Goal: Find specific page/section: Find specific page/section

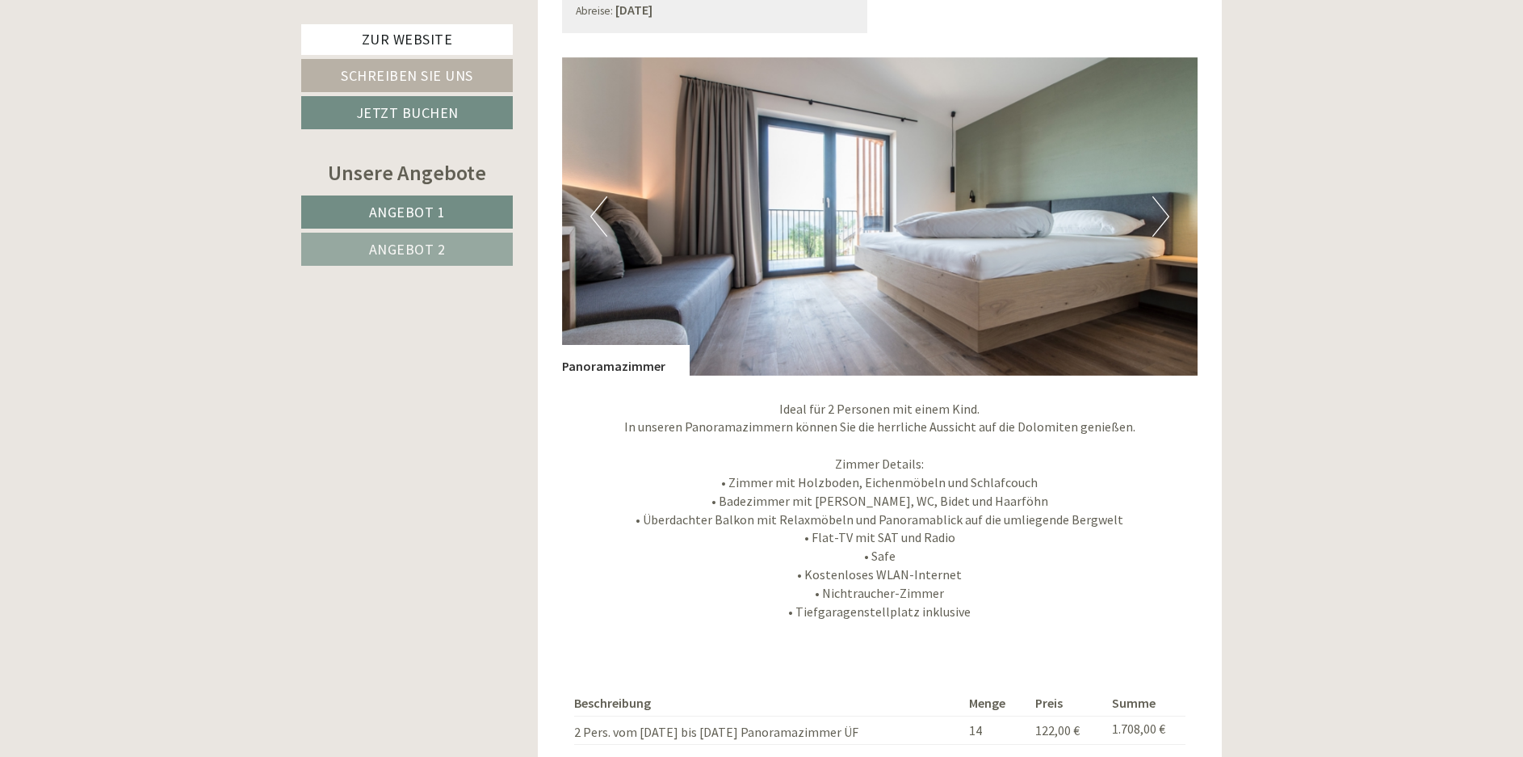
scroll to position [1211, 0]
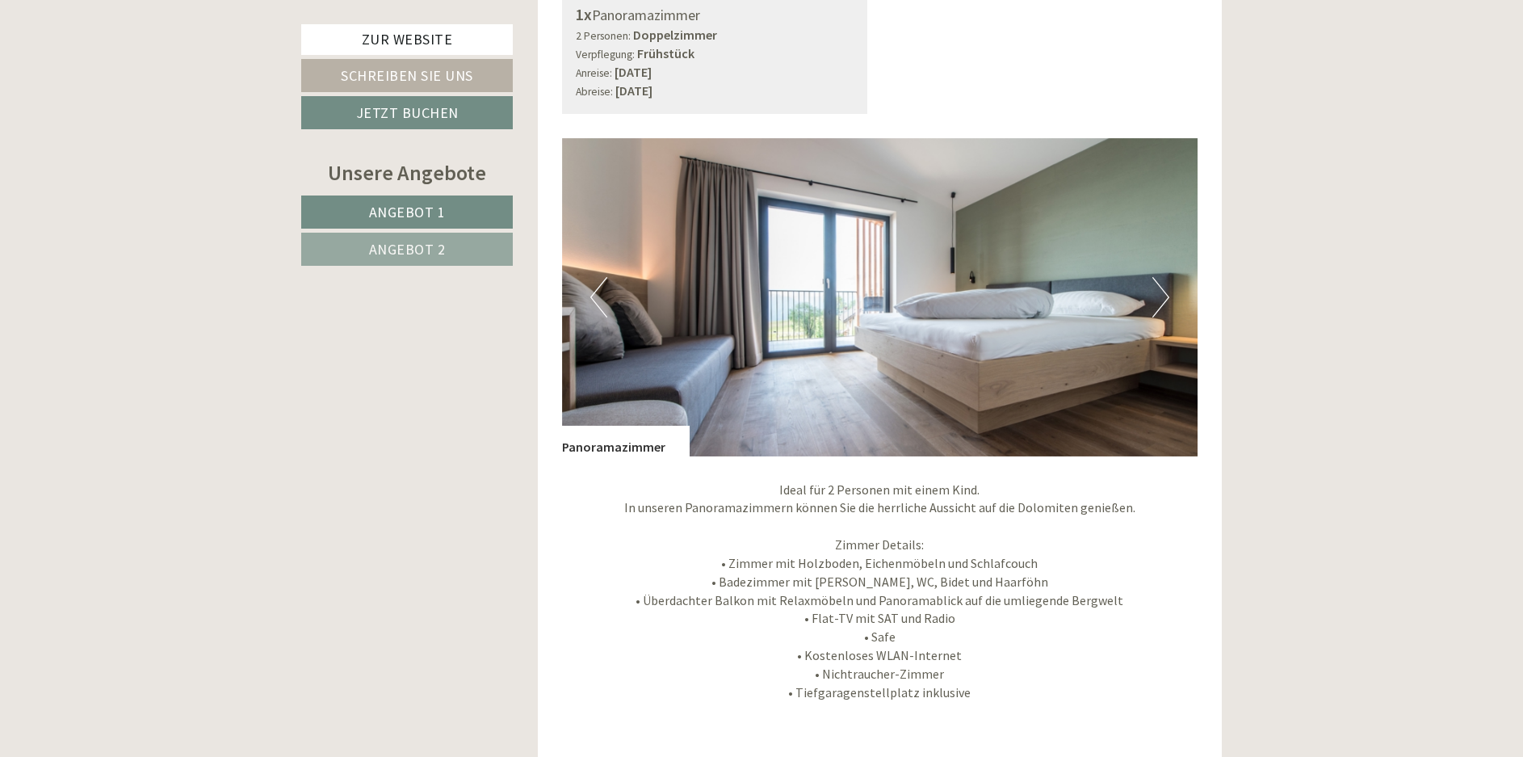
click at [1157, 300] on button "Next" at bounding box center [1161, 297] width 17 height 40
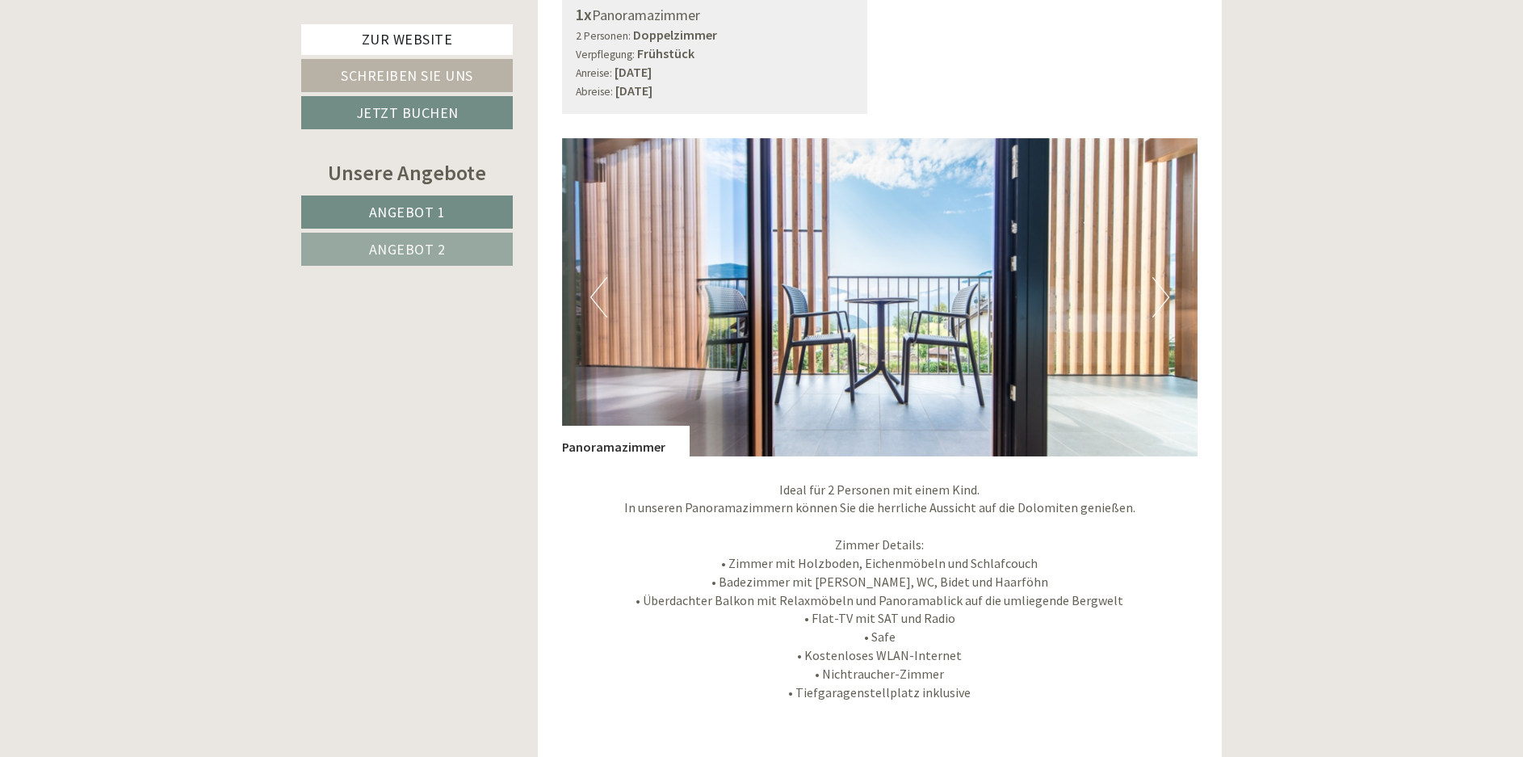
click at [1157, 300] on button "Next" at bounding box center [1161, 297] width 17 height 40
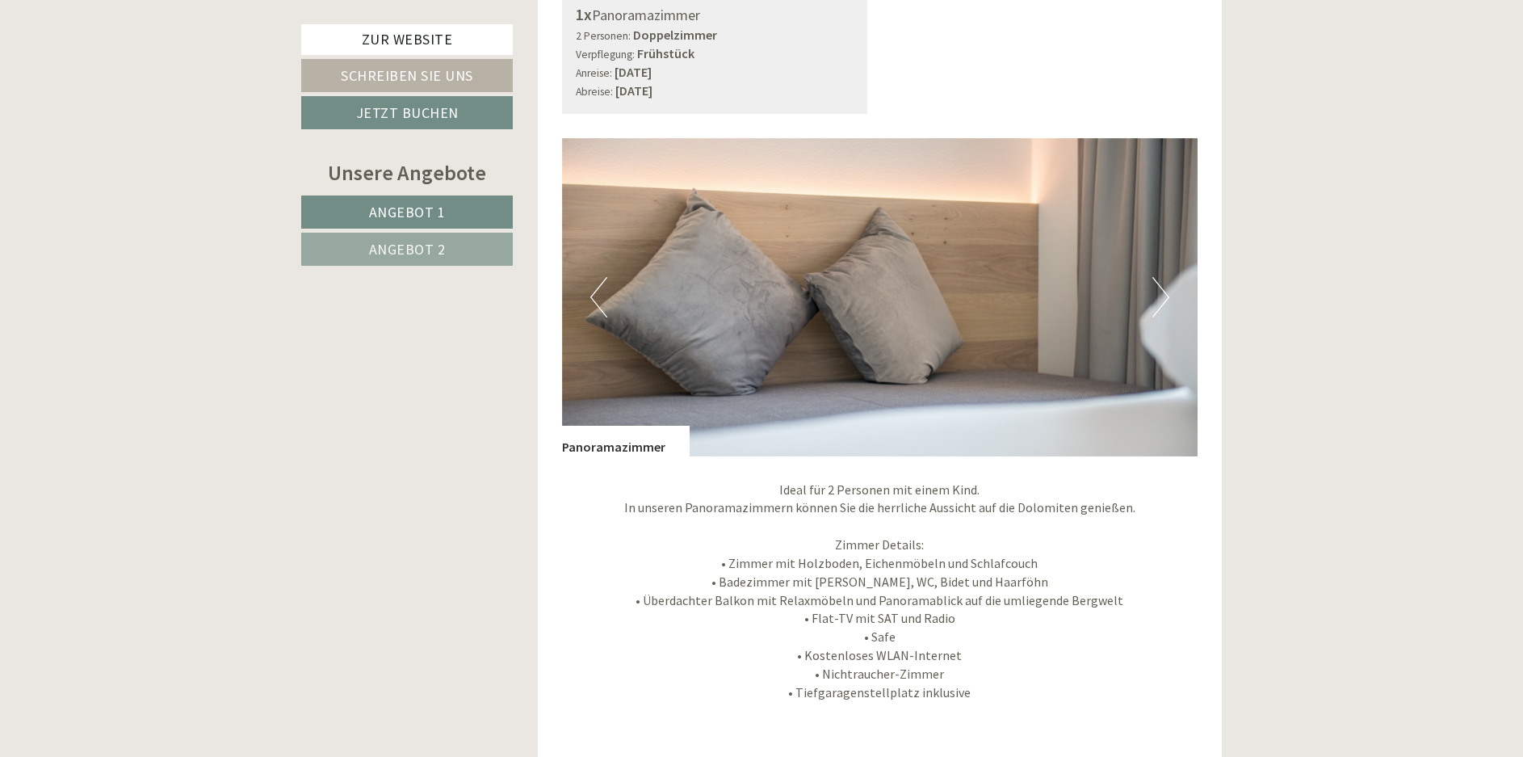
click at [1157, 300] on button "Next" at bounding box center [1161, 297] width 17 height 40
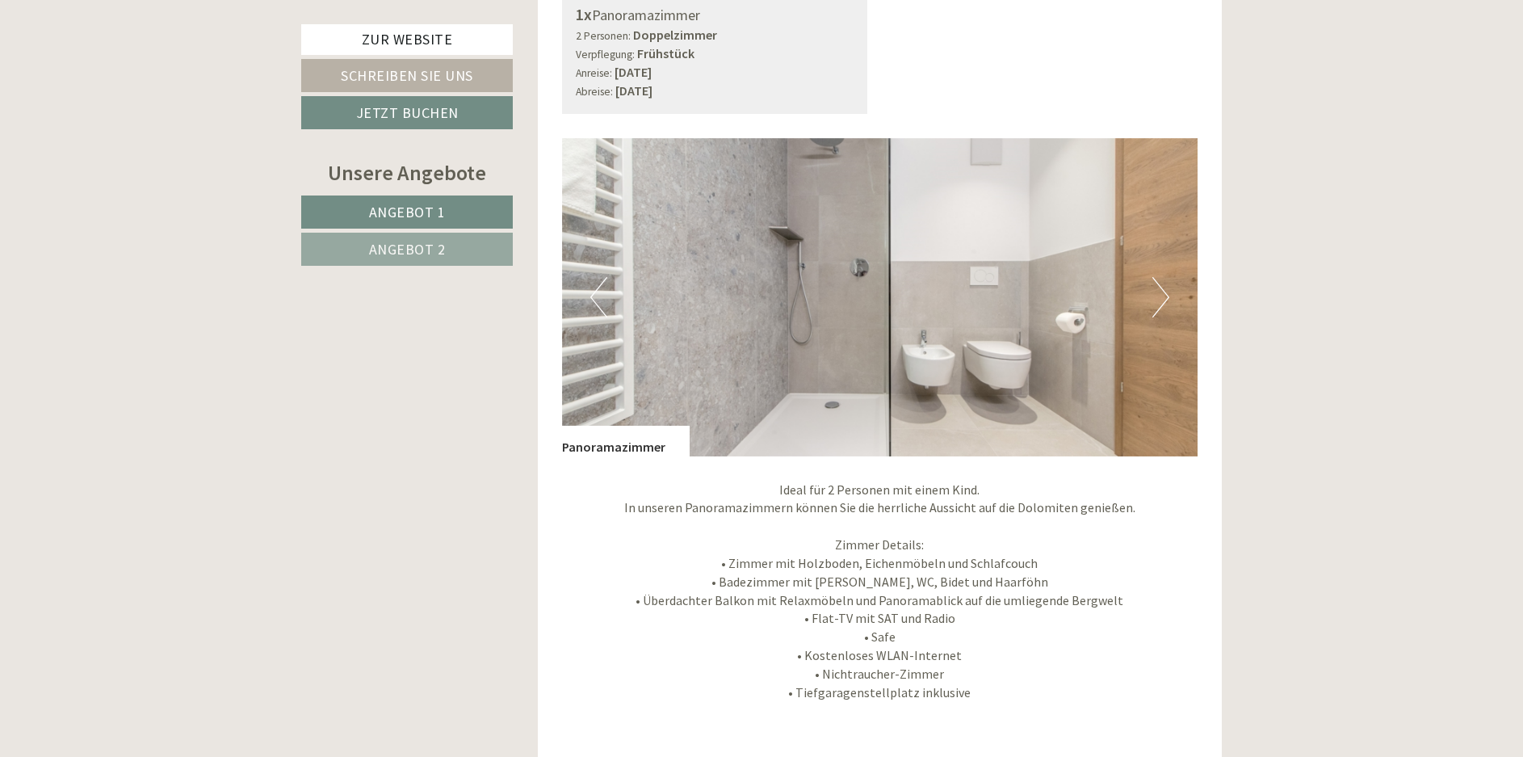
click at [1157, 294] on button "Next" at bounding box center [1161, 297] width 17 height 40
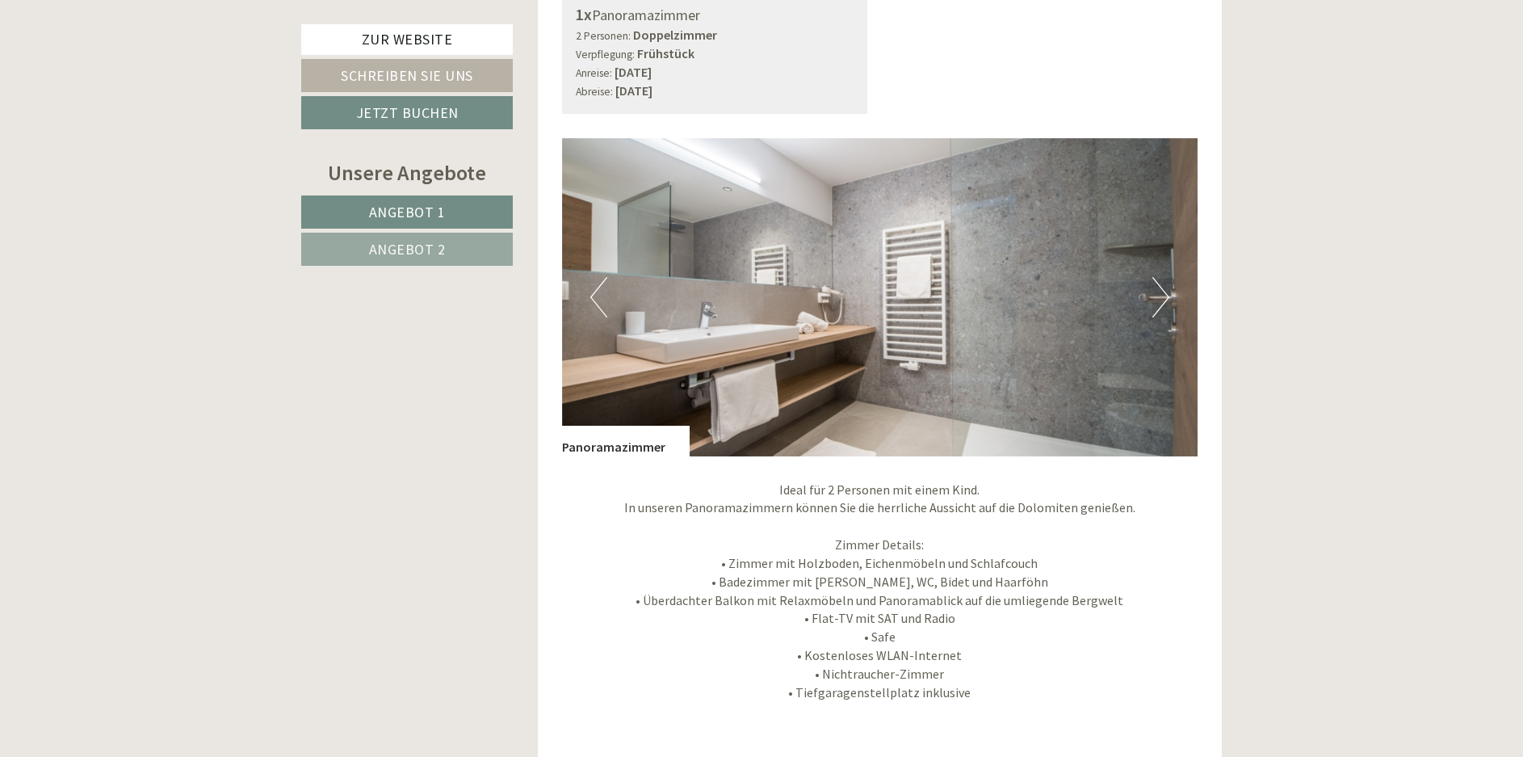
click at [1157, 294] on button "Next" at bounding box center [1161, 297] width 17 height 40
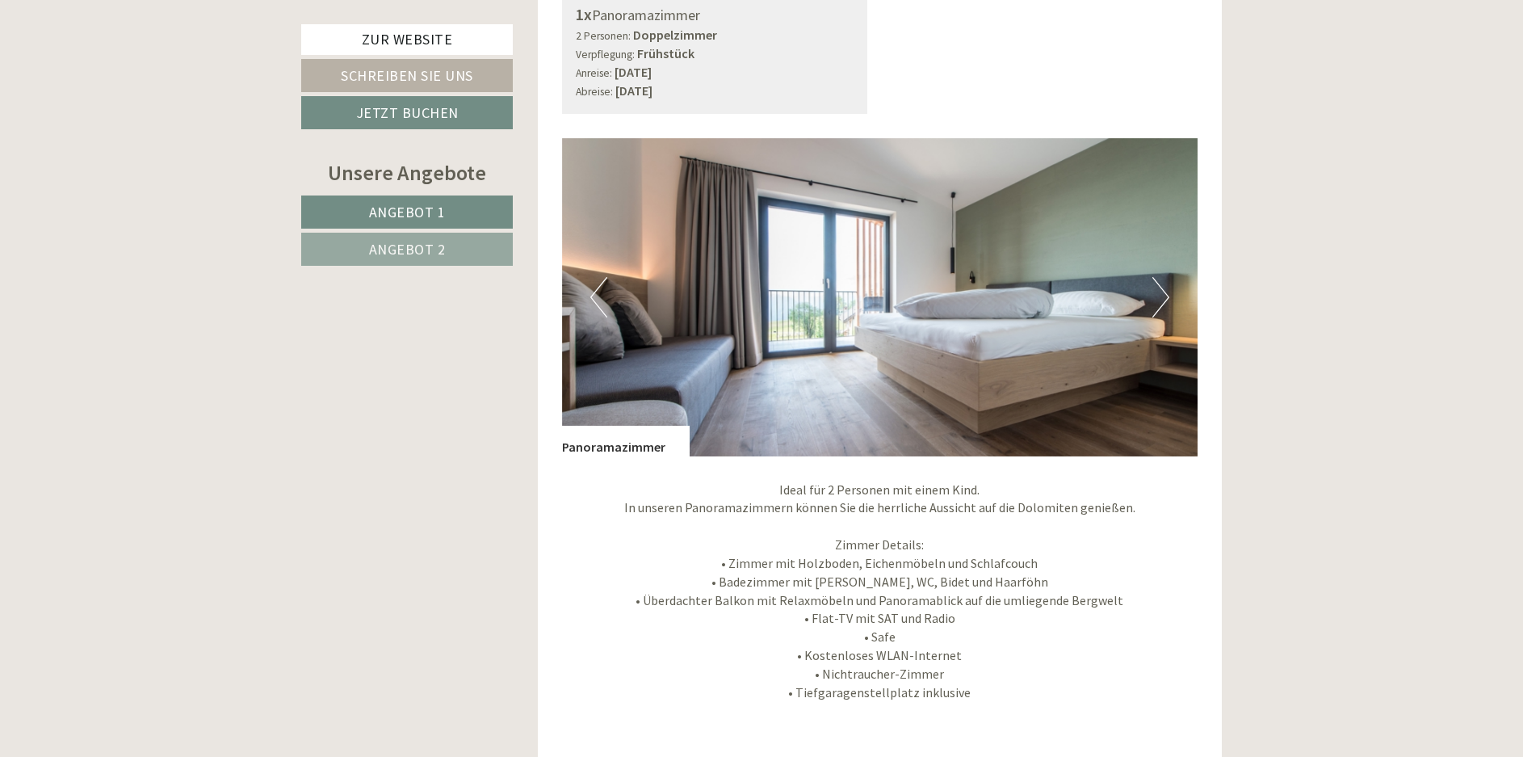
click at [1157, 294] on button "Next" at bounding box center [1161, 297] width 17 height 40
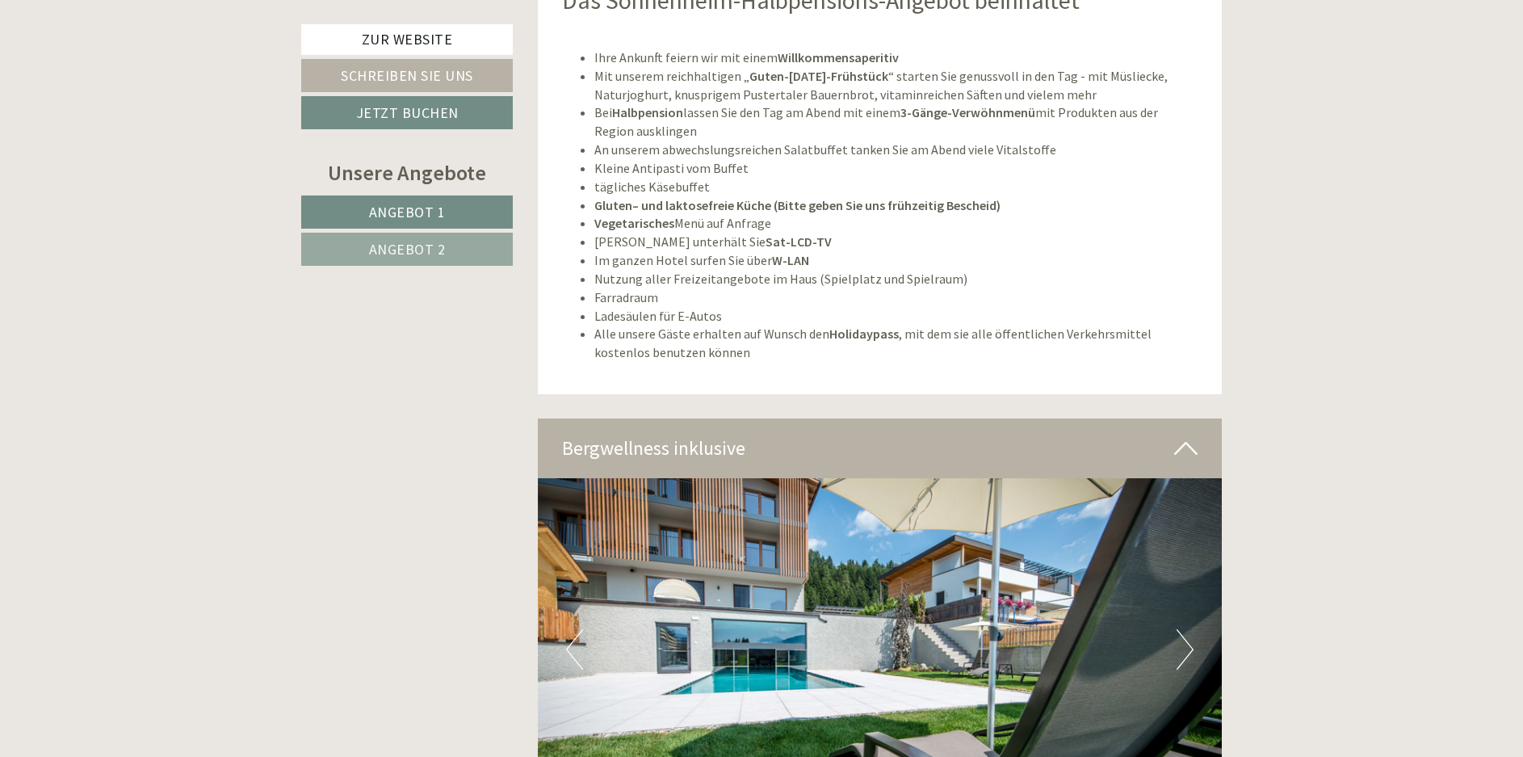
scroll to position [4200, 0]
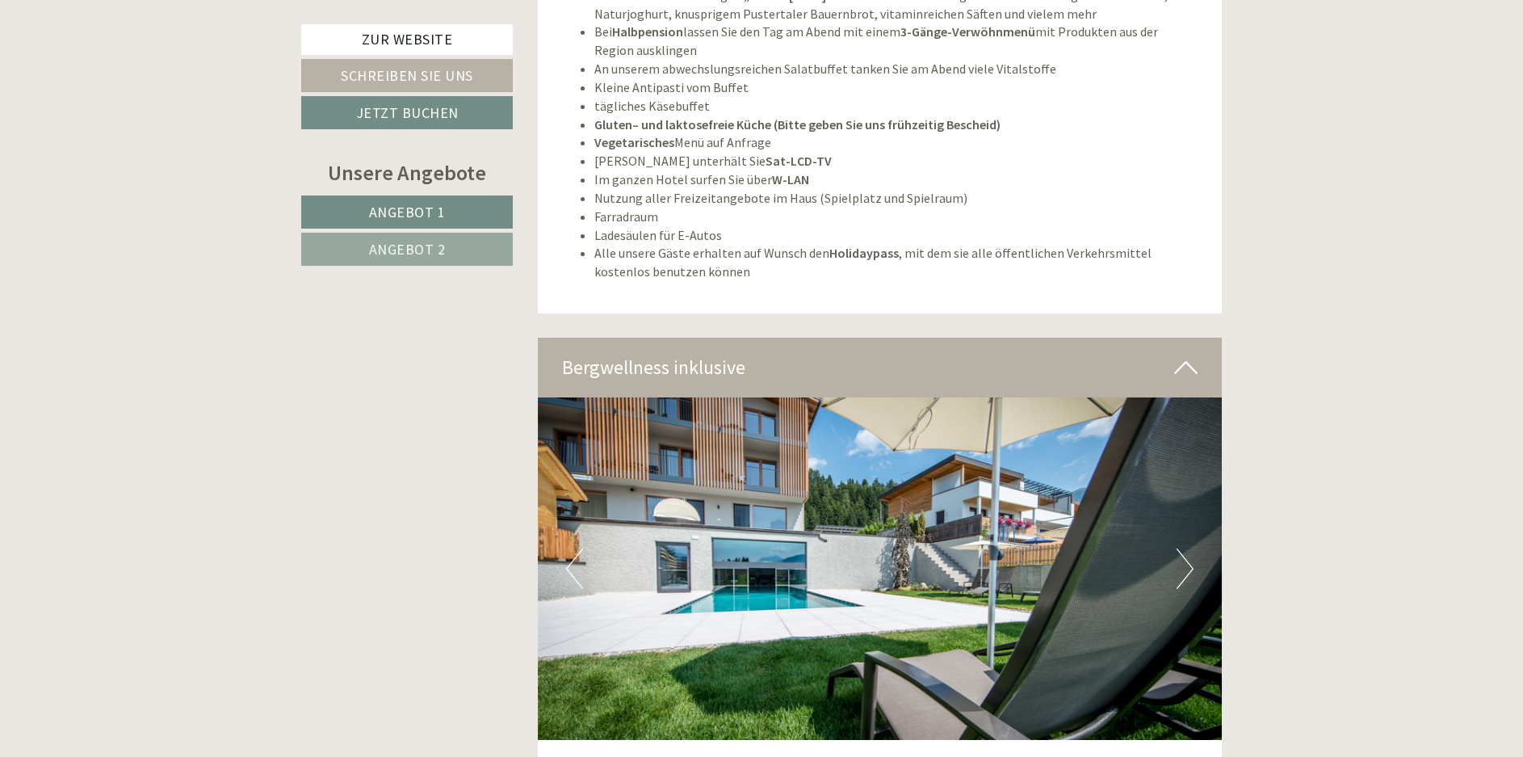
click at [1180, 553] on button "Next" at bounding box center [1185, 568] width 17 height 40
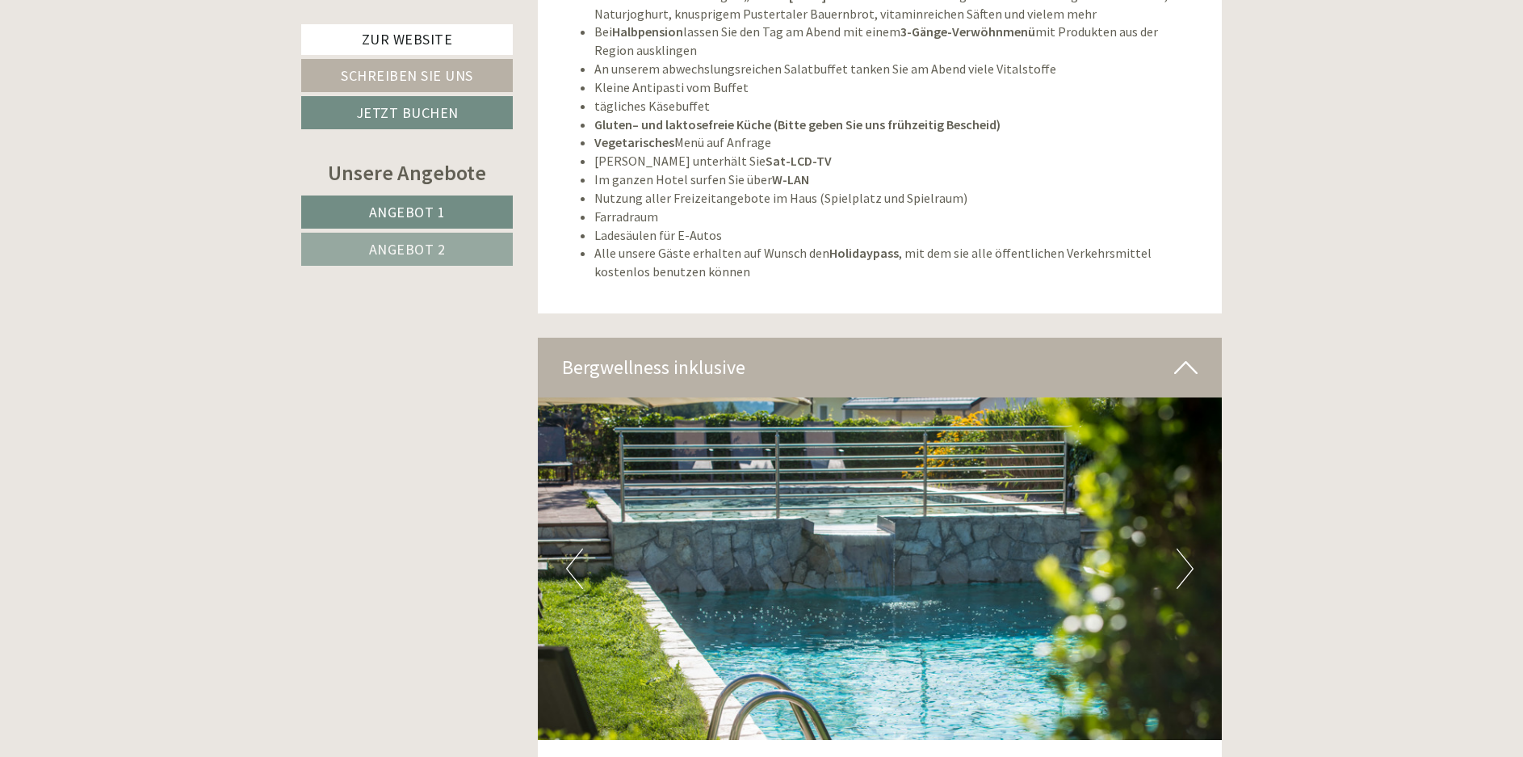
click at [1180, 553] on button "Next" at bounding box center [1185, 568] width 17 height 40
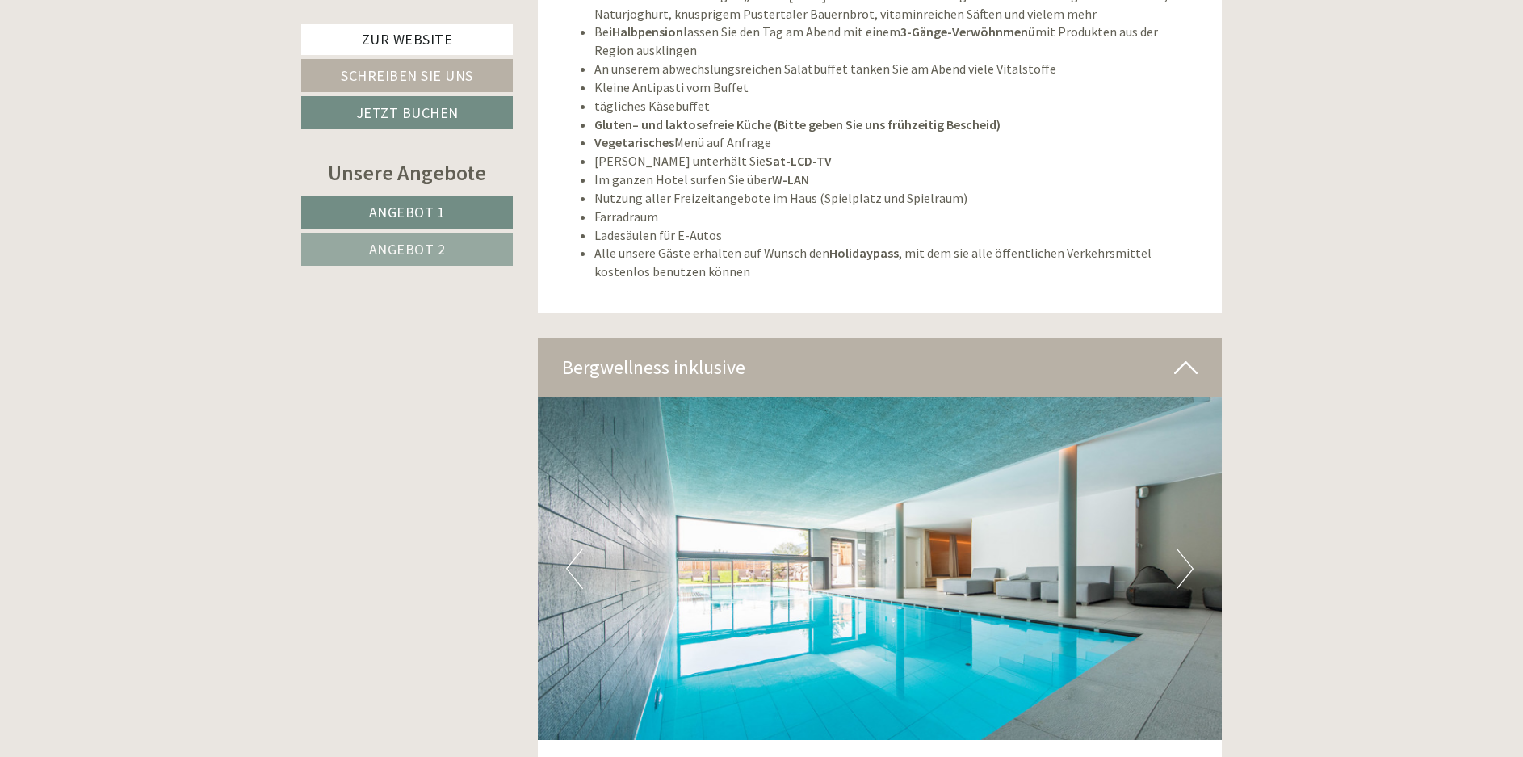
click at [1180, 553] on button "Next" at bounding box center [1185, 568] width 17 height 40
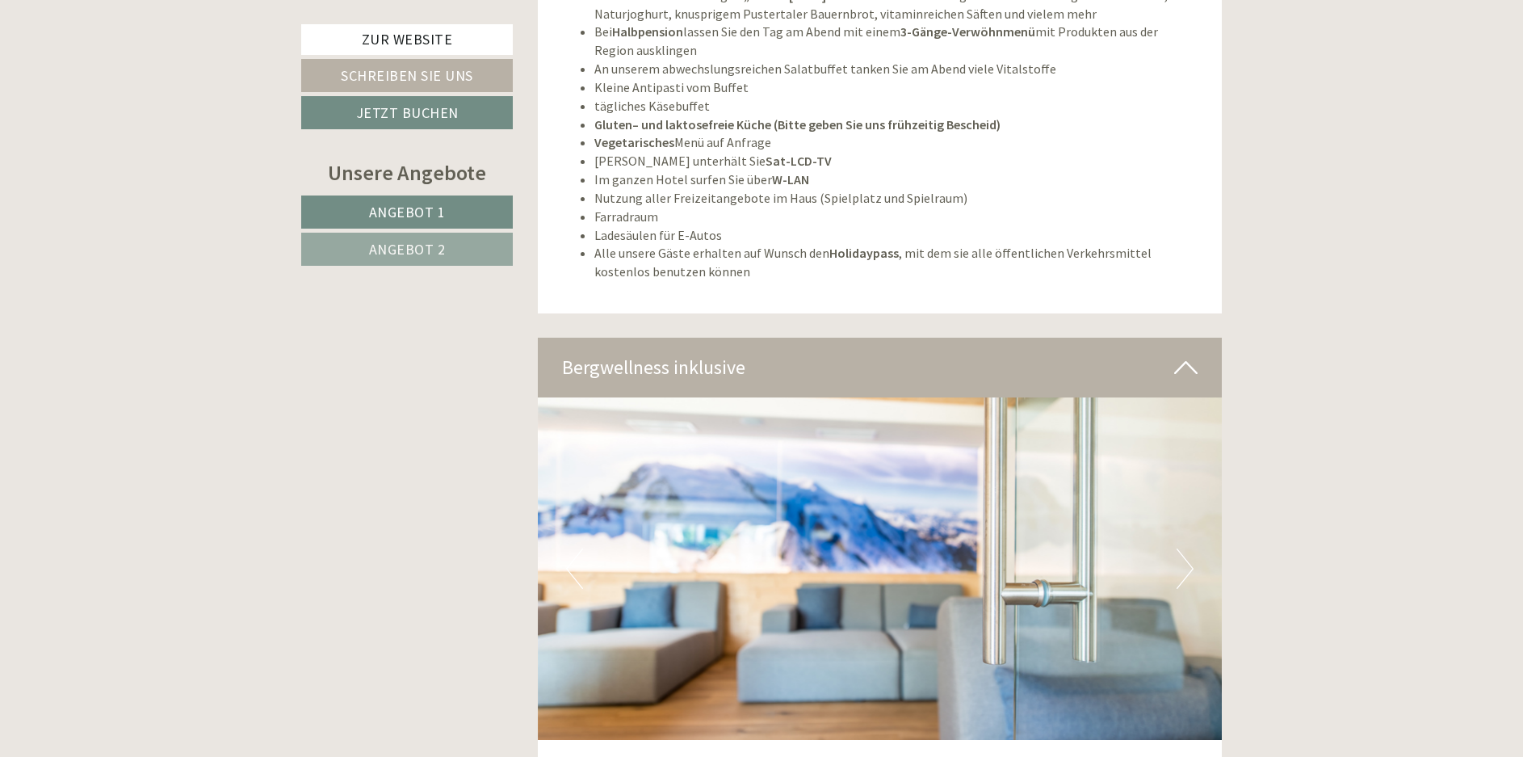
click at [1180, 553] on button "Next" at bounding box center [1185, 568] width 17 height 40
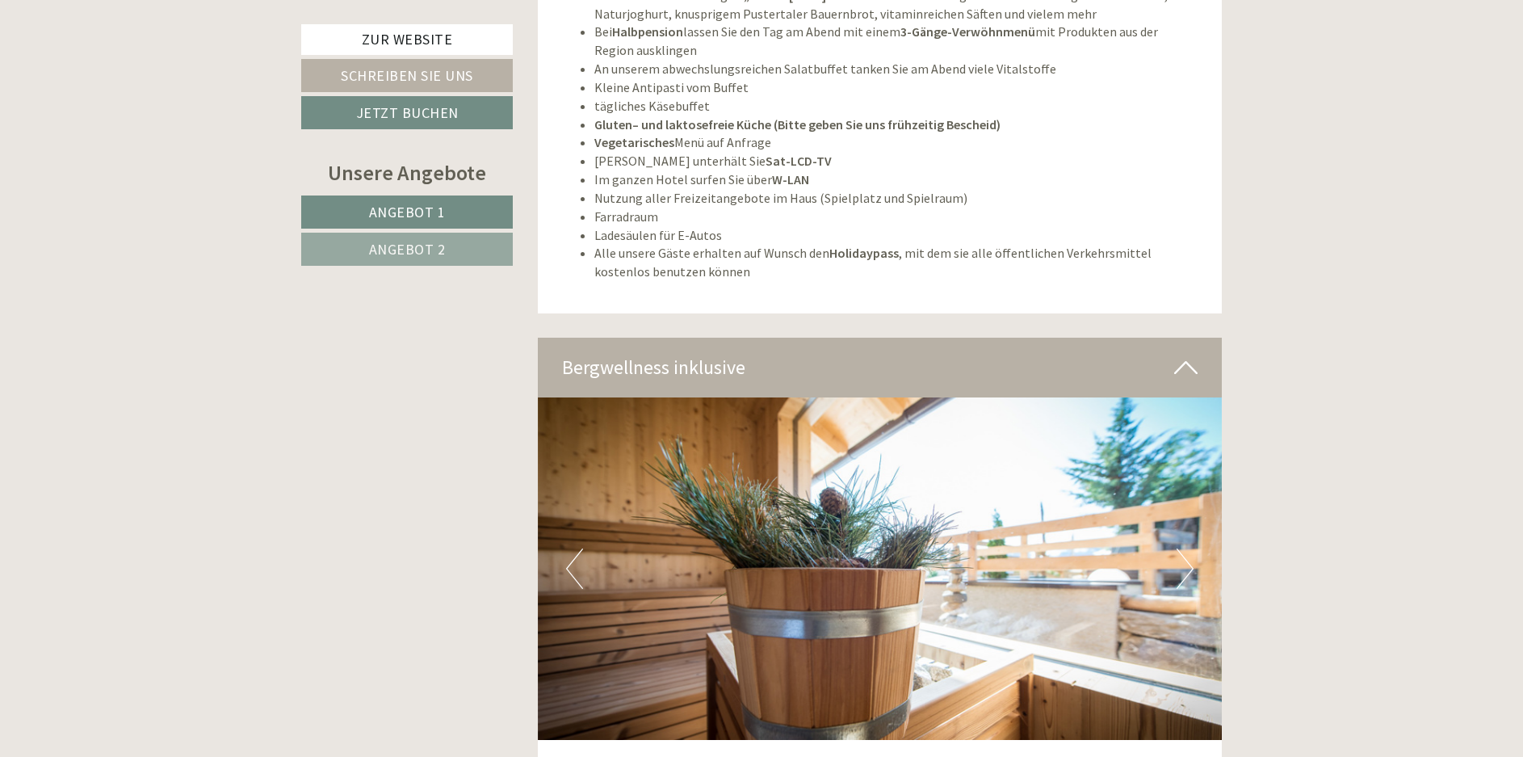
click at [1180, 553] on button "Next" at bounding box center [1185, 568] width 17 height 40
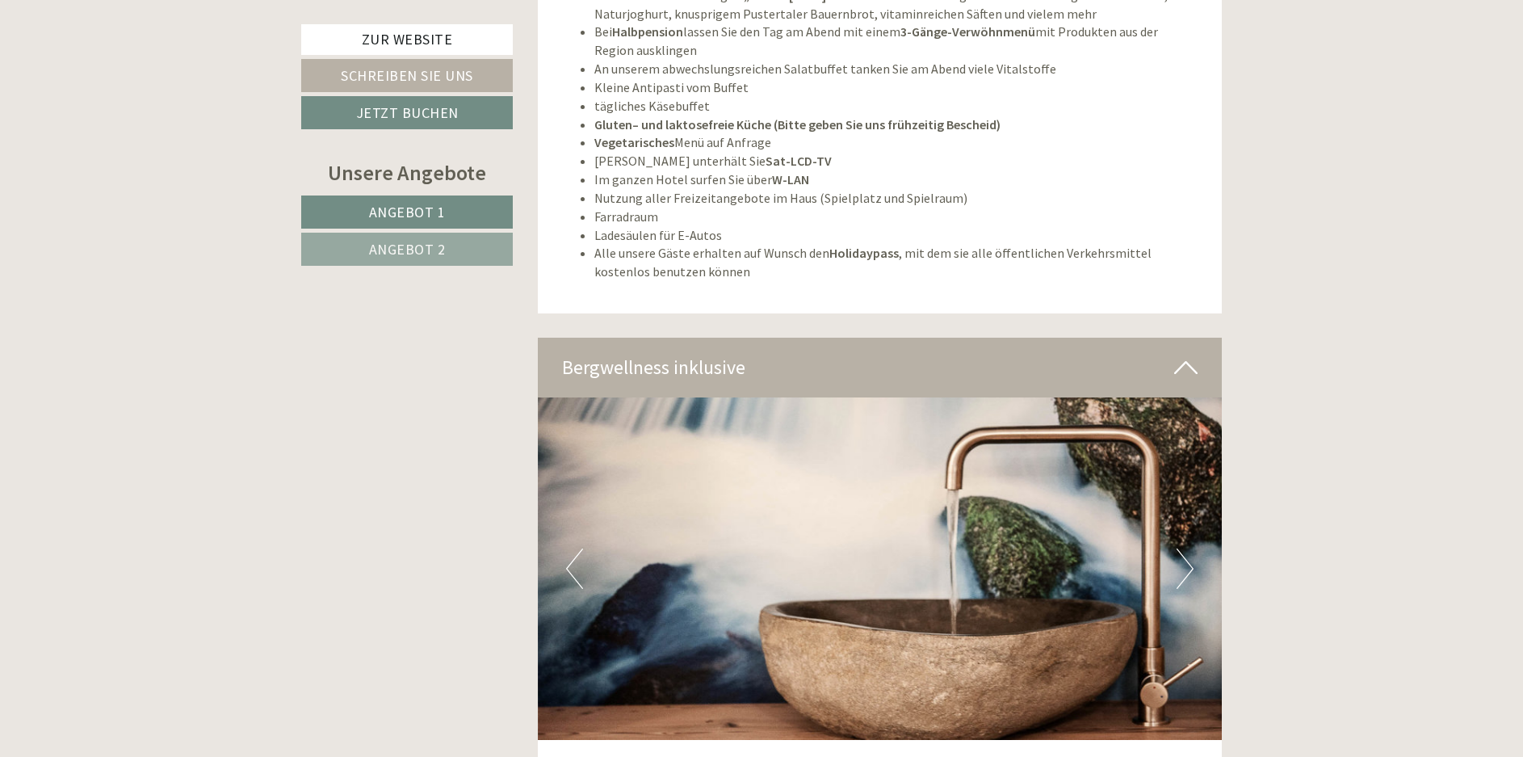
click at [1186, 560] on button "Next" at bounding box center [1185, 568] width 17 height 40
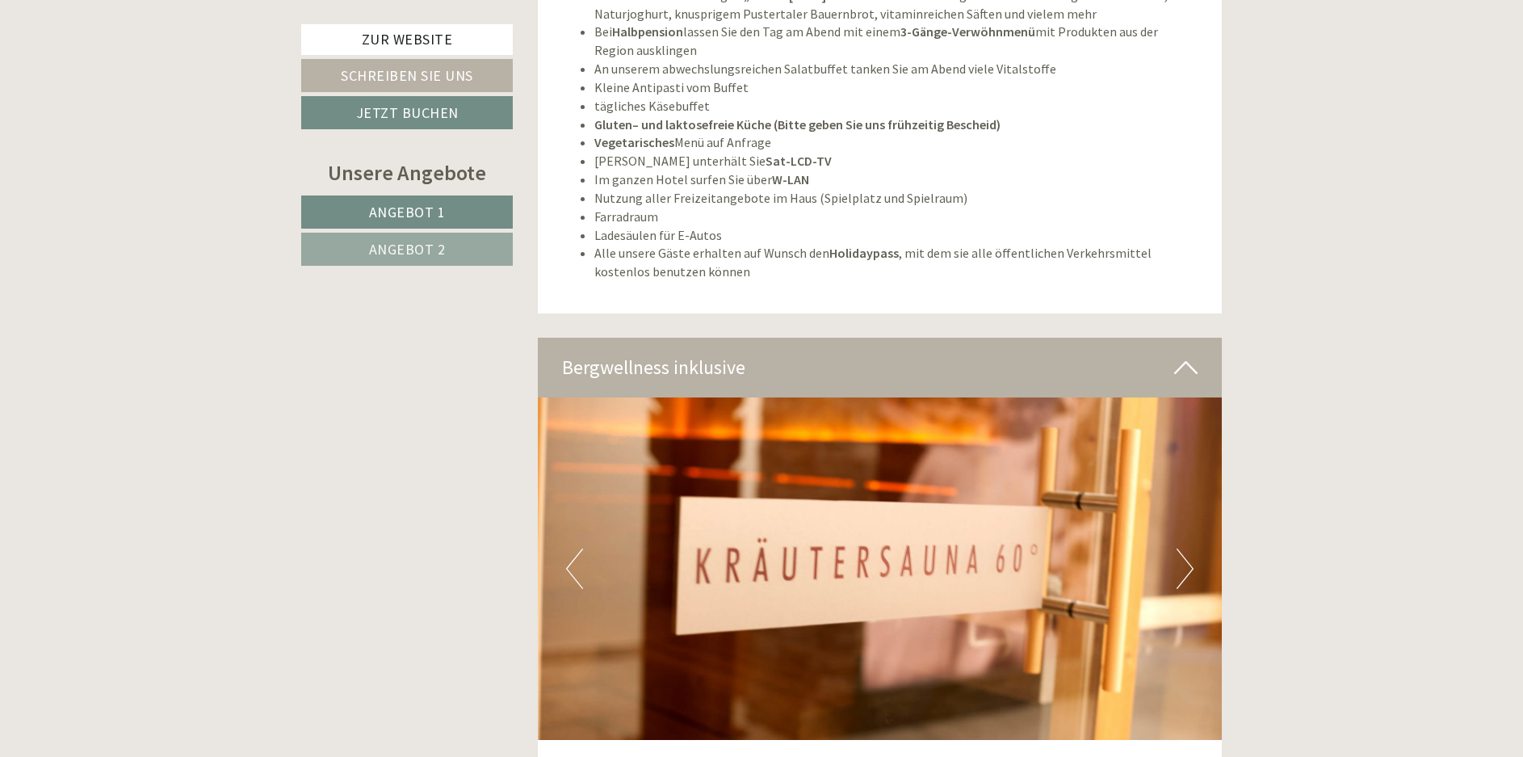
click at [1186, 560] on button "Next" at bounding box center [1185, 568] width 17 height 40
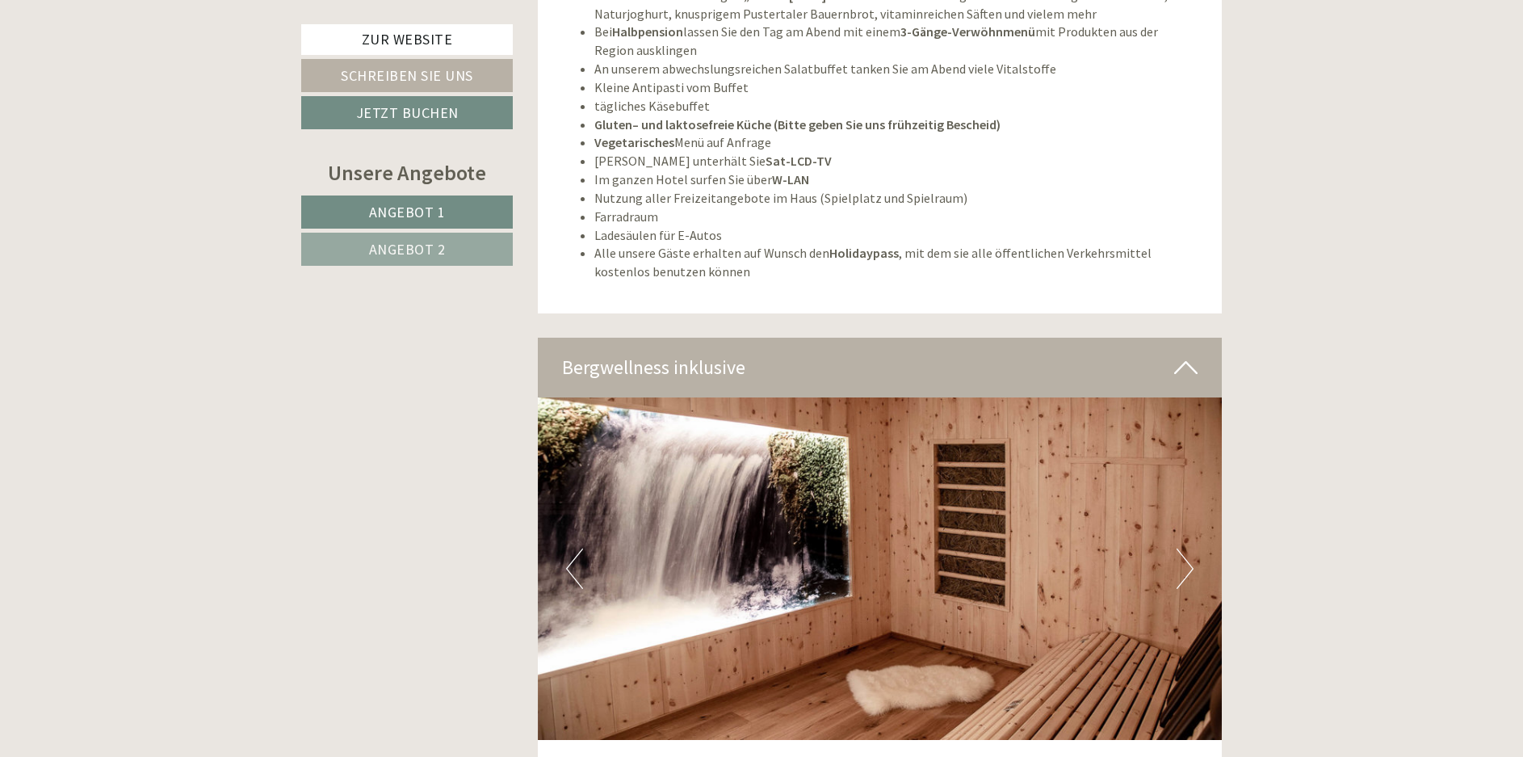
click at [1185, 558] on button "Next" at bounding box center [1185, 568] width 17 height 40
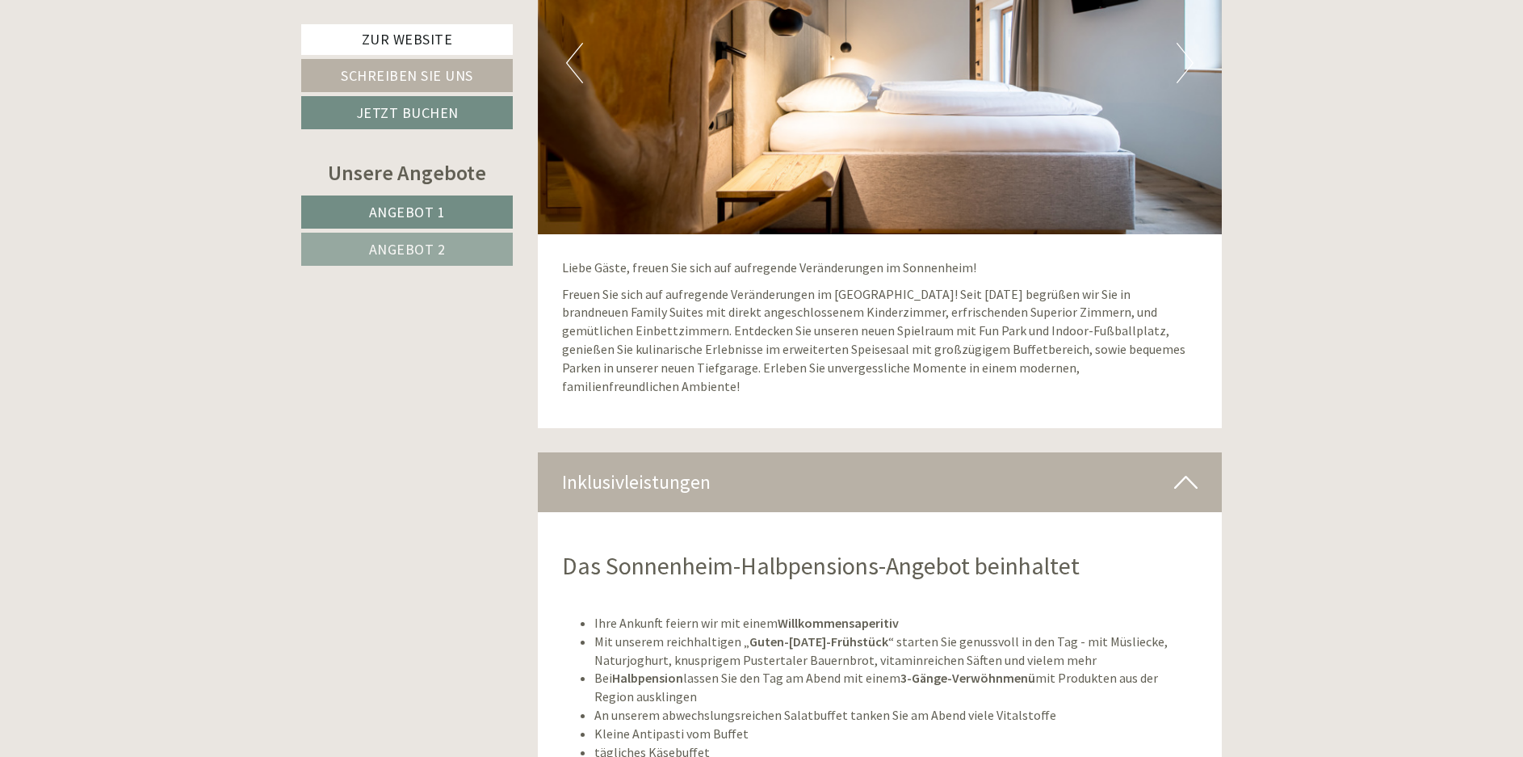
scroll to position [3473, 0]
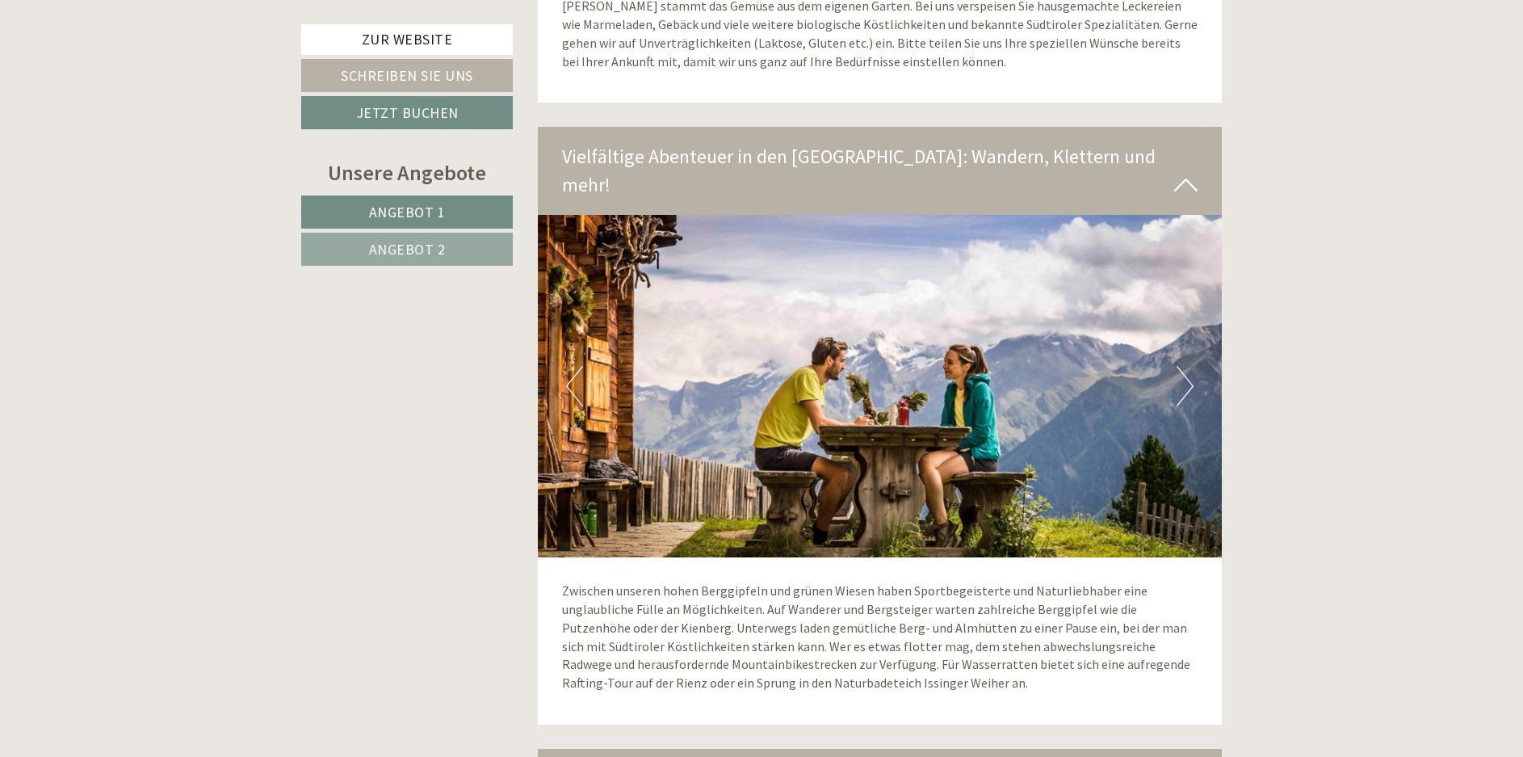
scroll to position [6138, 0]
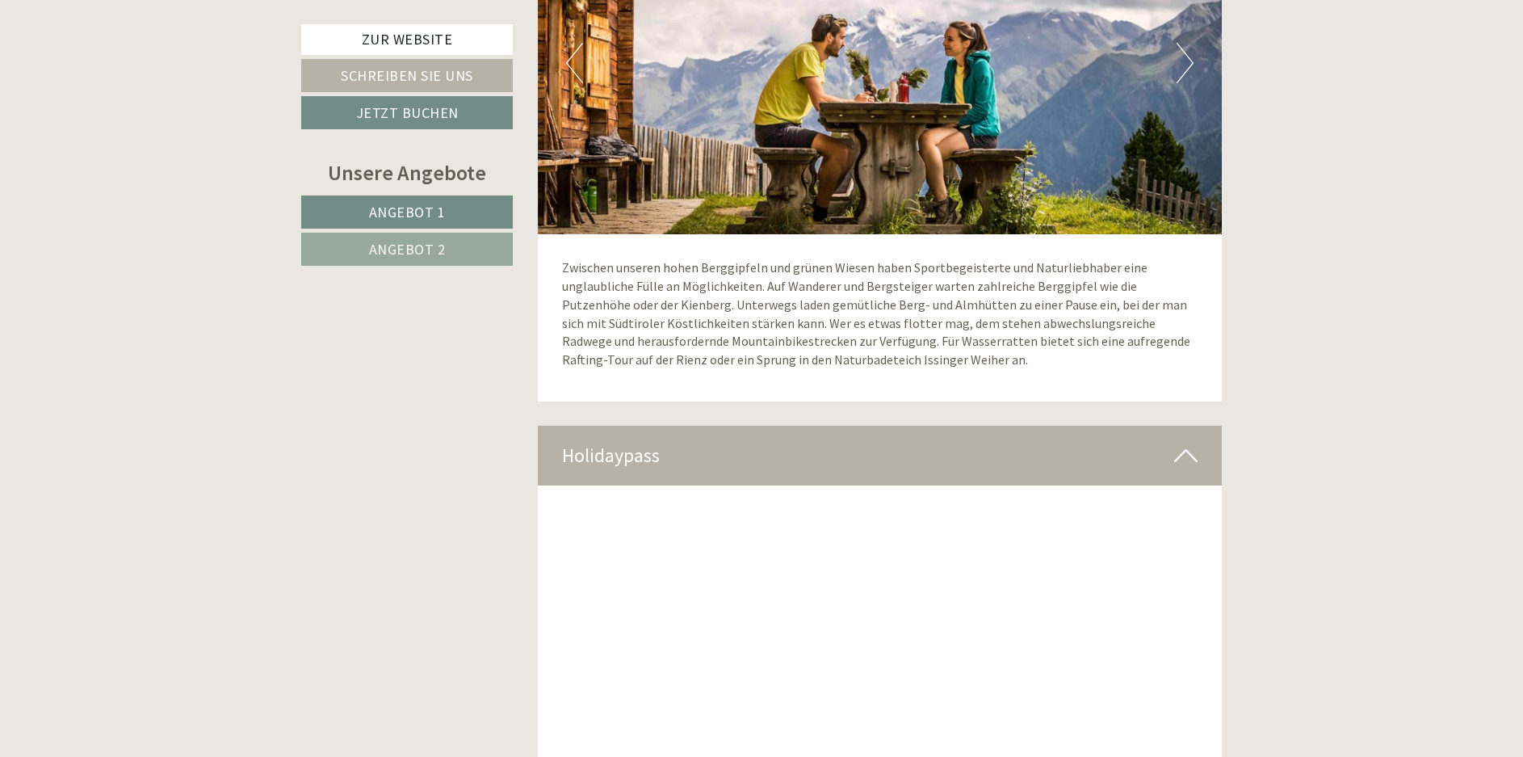
click at [422, 251] on span "Angebot 2" at bounding box center [407, 249] width 77 height 19
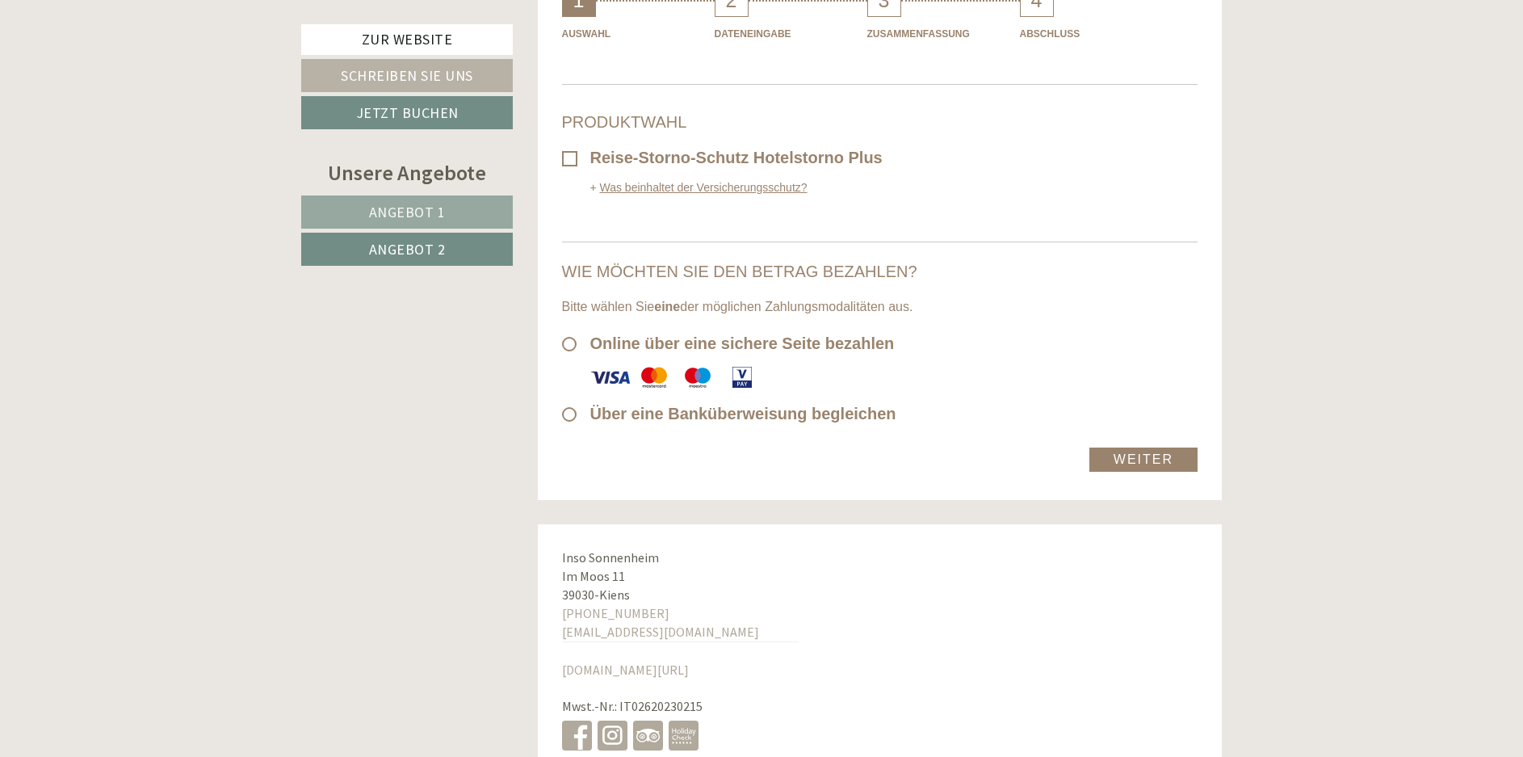
scroll to position [7233, 0]
